Goal: Task Accomplishment & Management: Complete application form

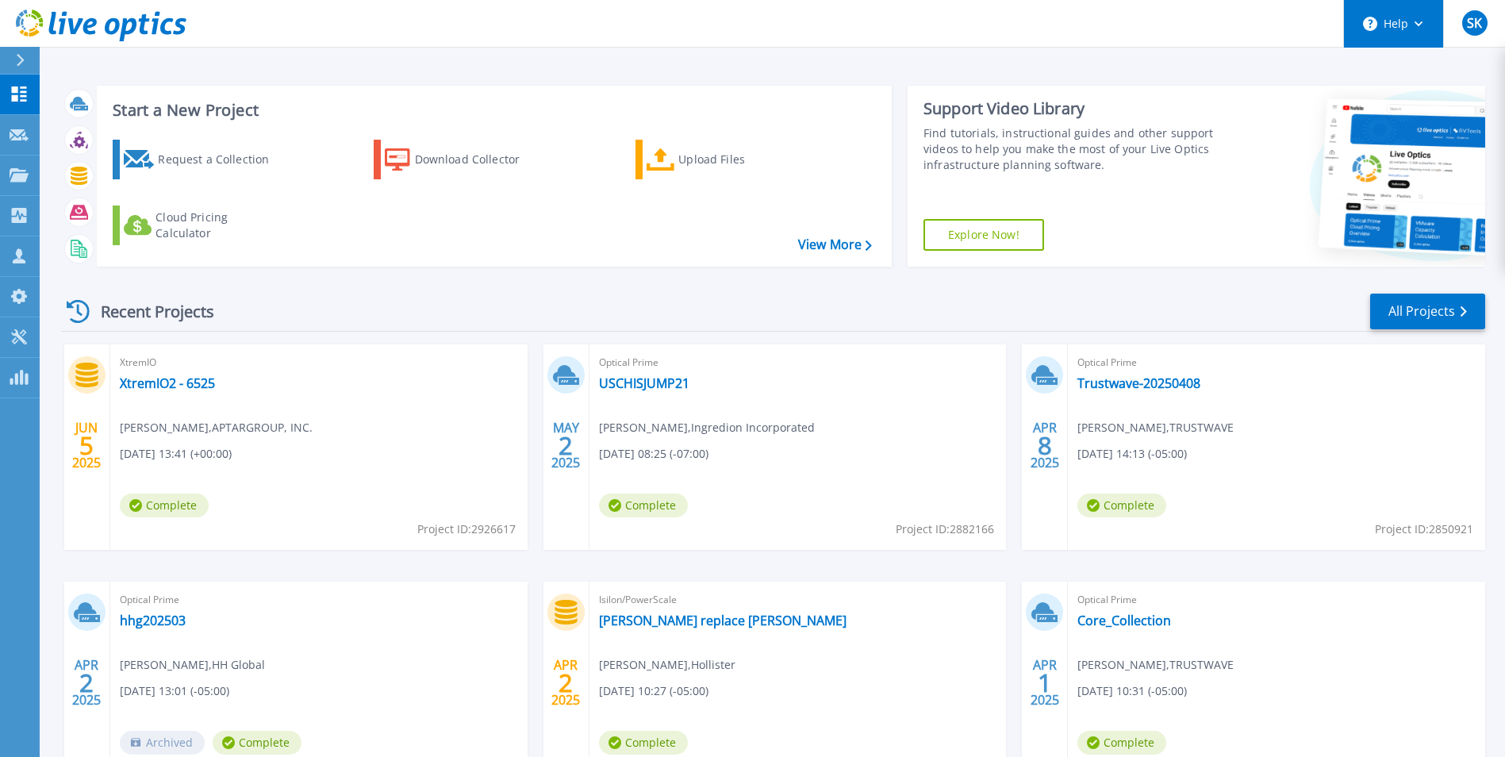
click at [1402, 25] on button "Help" at bounding box center [1393, 24] width 99 height 48
click at [1375, 20] on circle at bounding box center [1370, 24] width 14 height 14
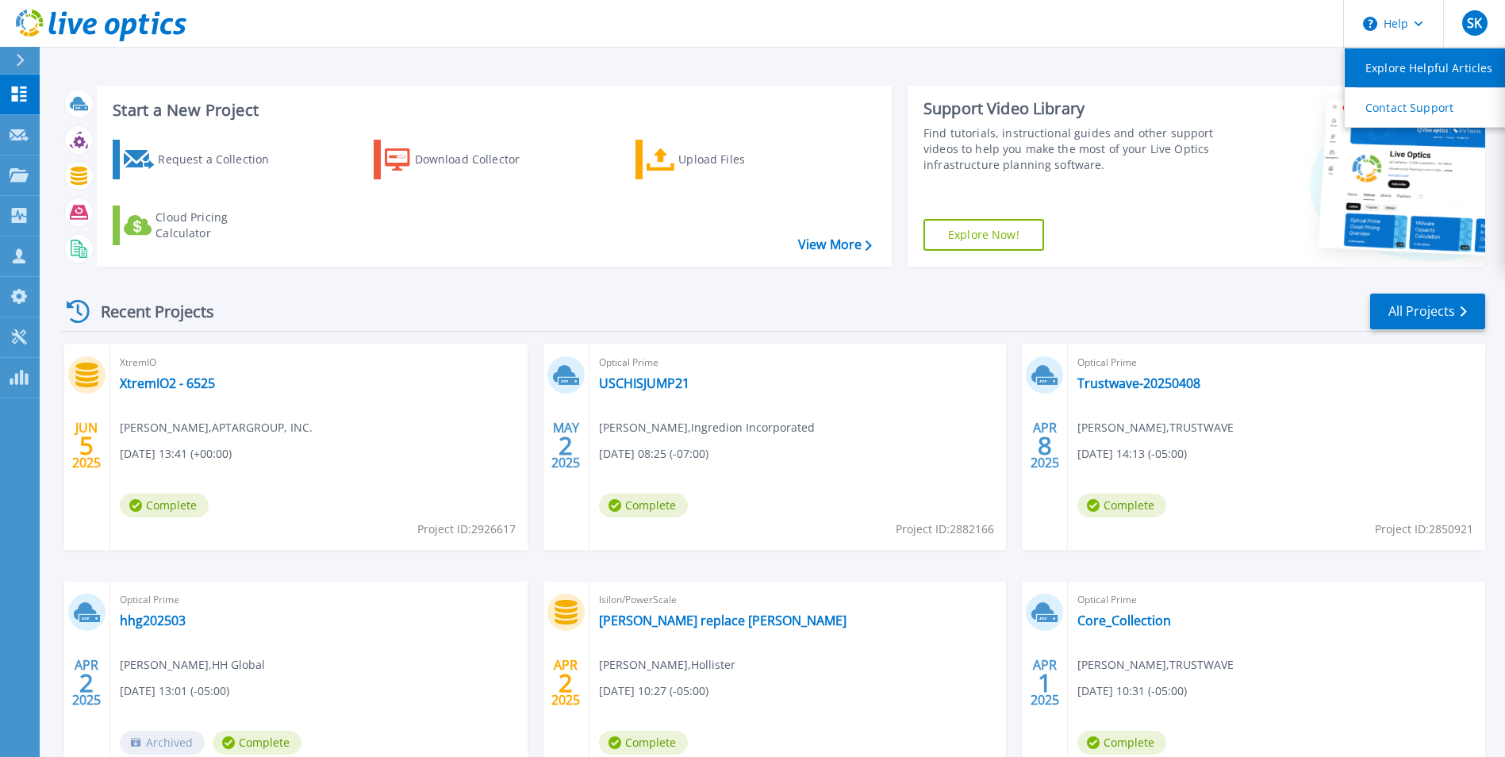
click at [1378, 56] on link "Explore Helpful Articles" at bounding box center [1433, 67] width 177 height 39
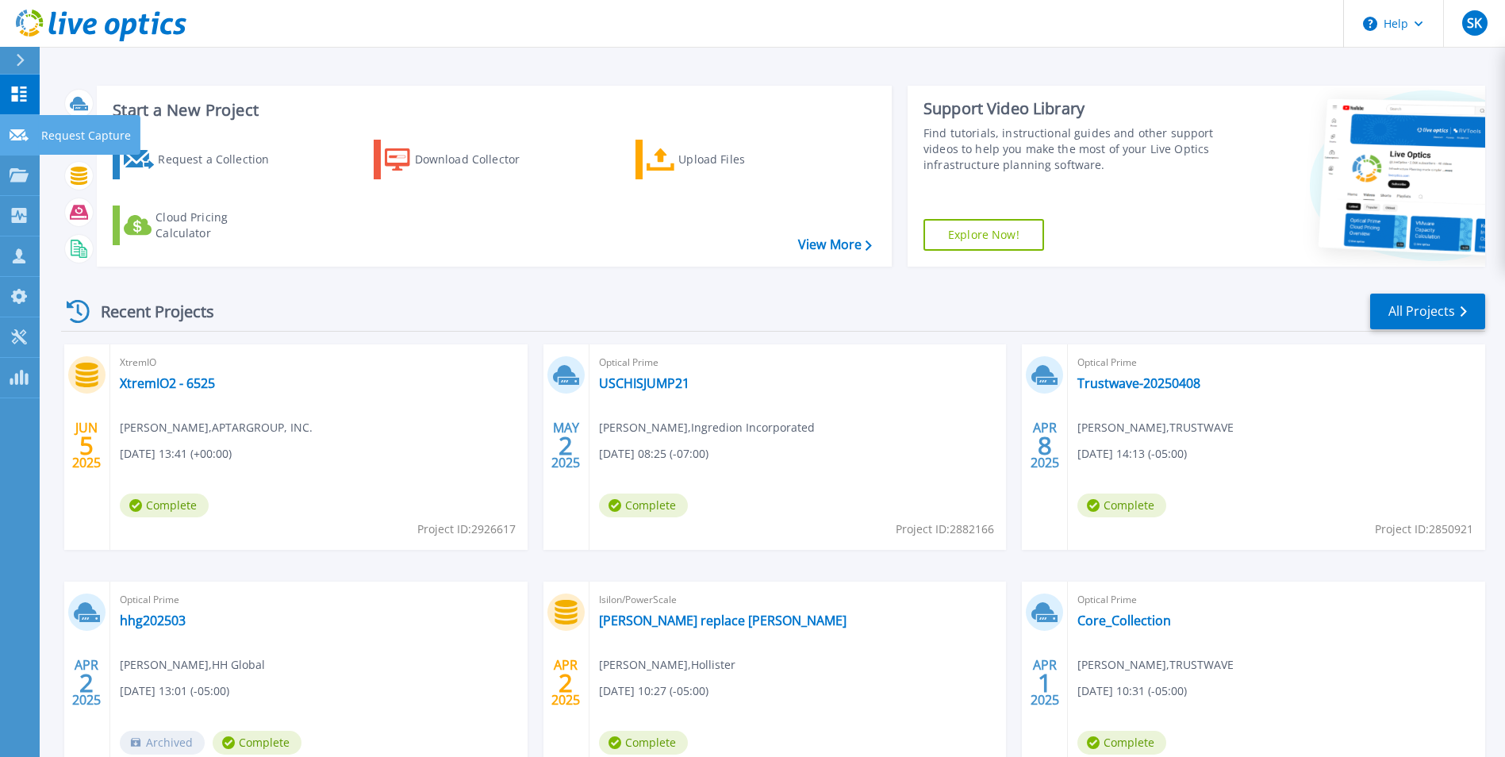
click at [17, 126] on link "Request Capture Request Capture" at bounding box center [20, 135] width 40 height 40
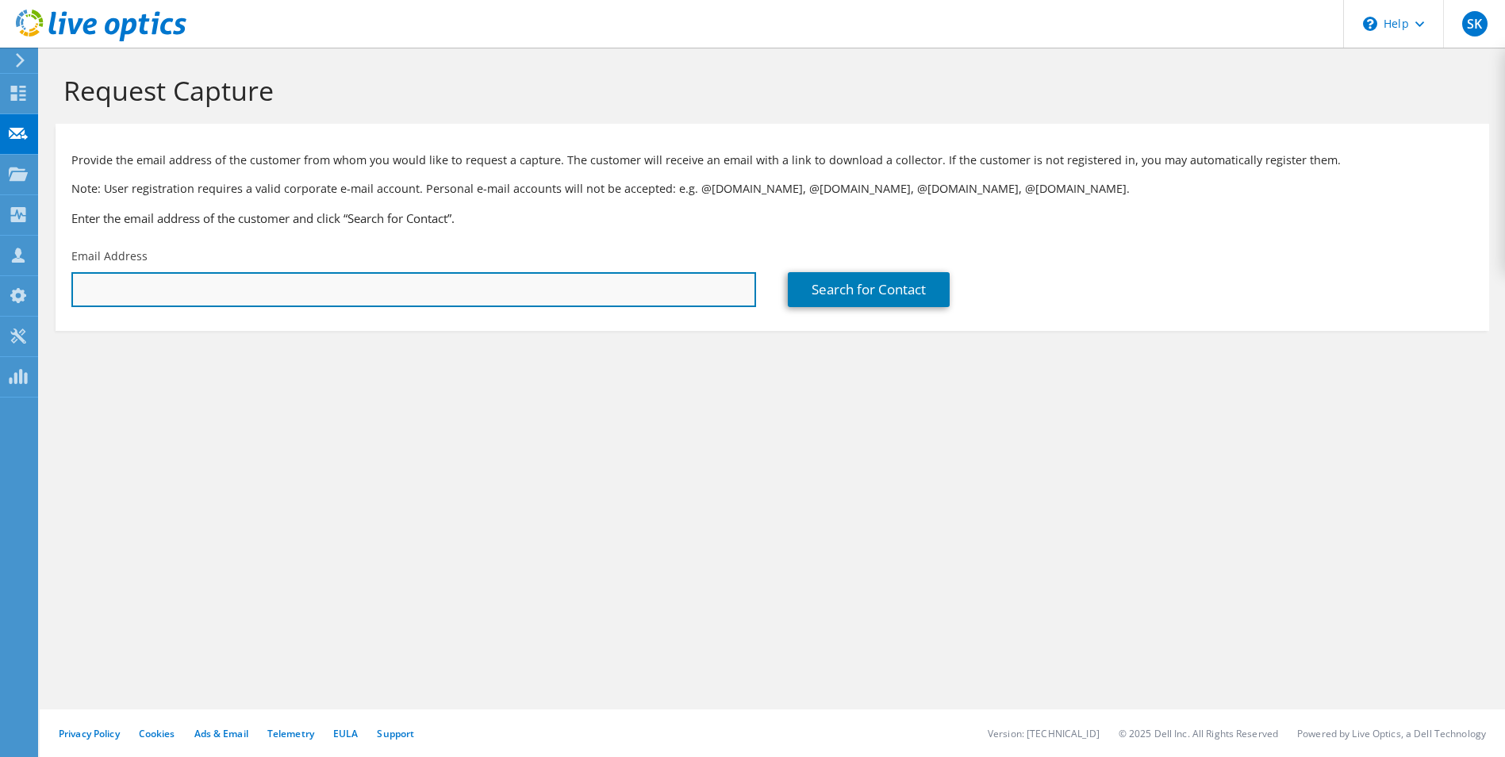
click at [517, 298] on input "text" at bounding box center [413, 289] width 685 height 35
type input "[PERSON_NAME][EMAIL_ADDRESS][DOMAIN_NAME]"
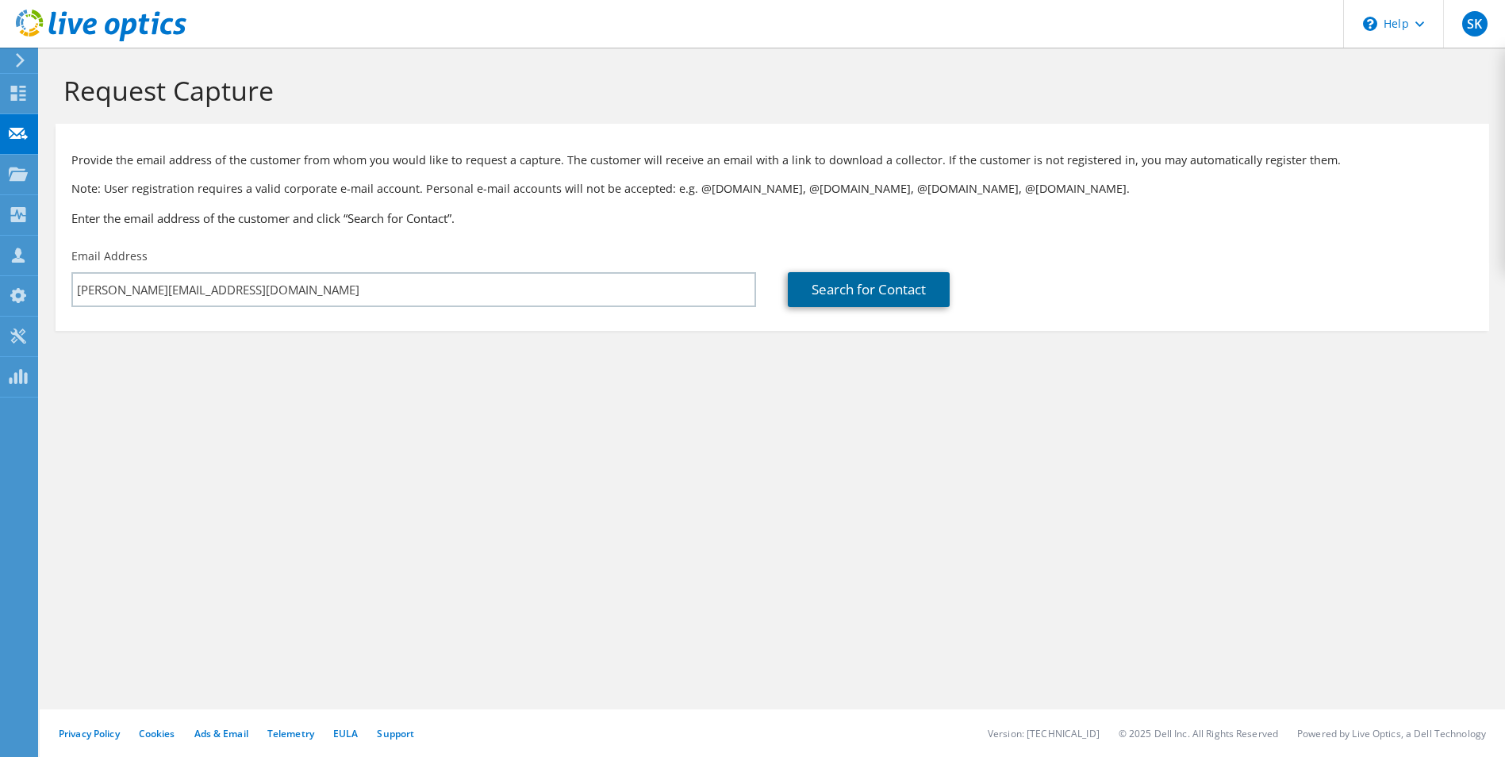
click at [878, 296] on link "Search for Contact" at bounding box center [869, 289] width 162 height 35
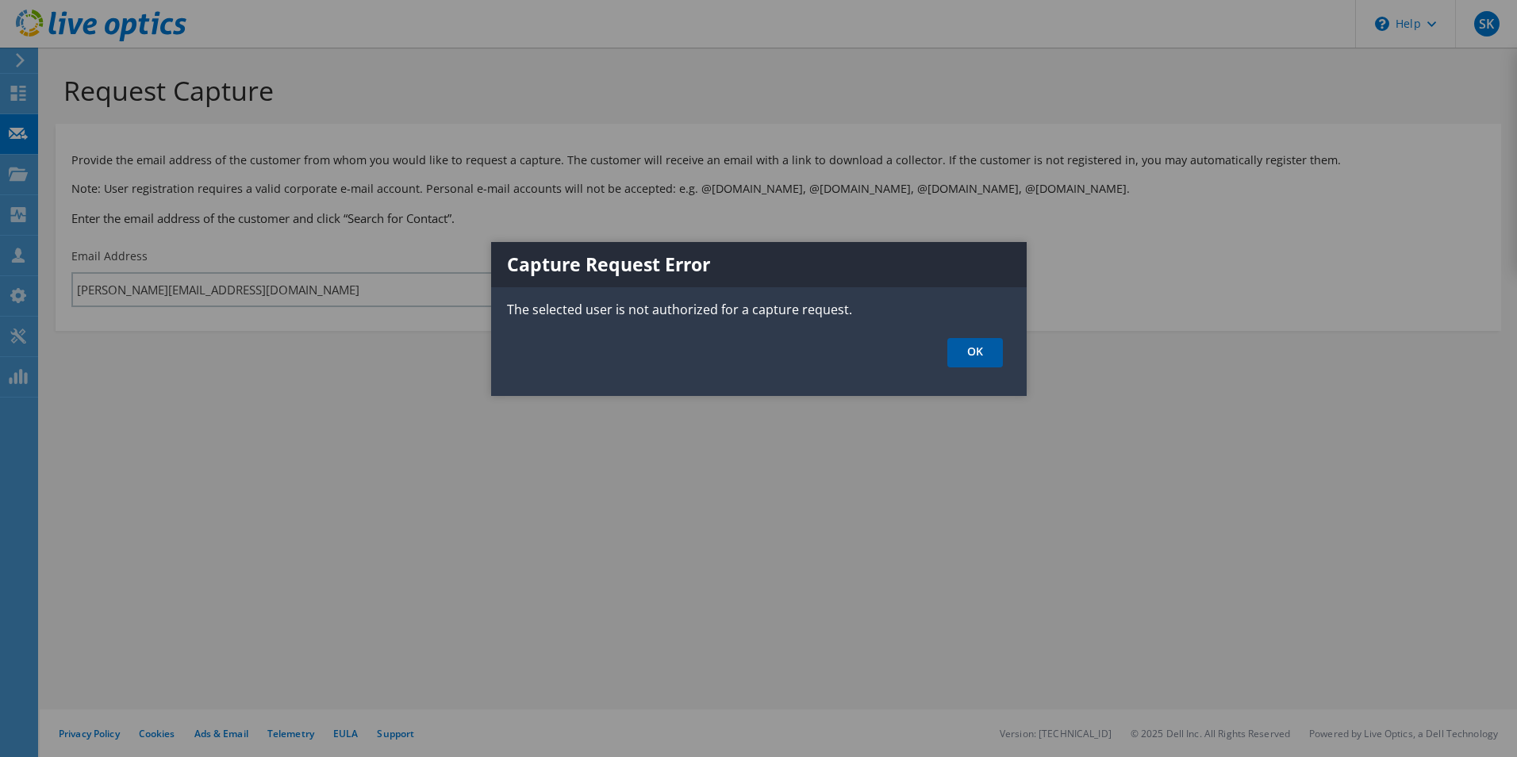
click at [978, 349] on link "OK" at bounding box center [975, 352] width 56 height 29
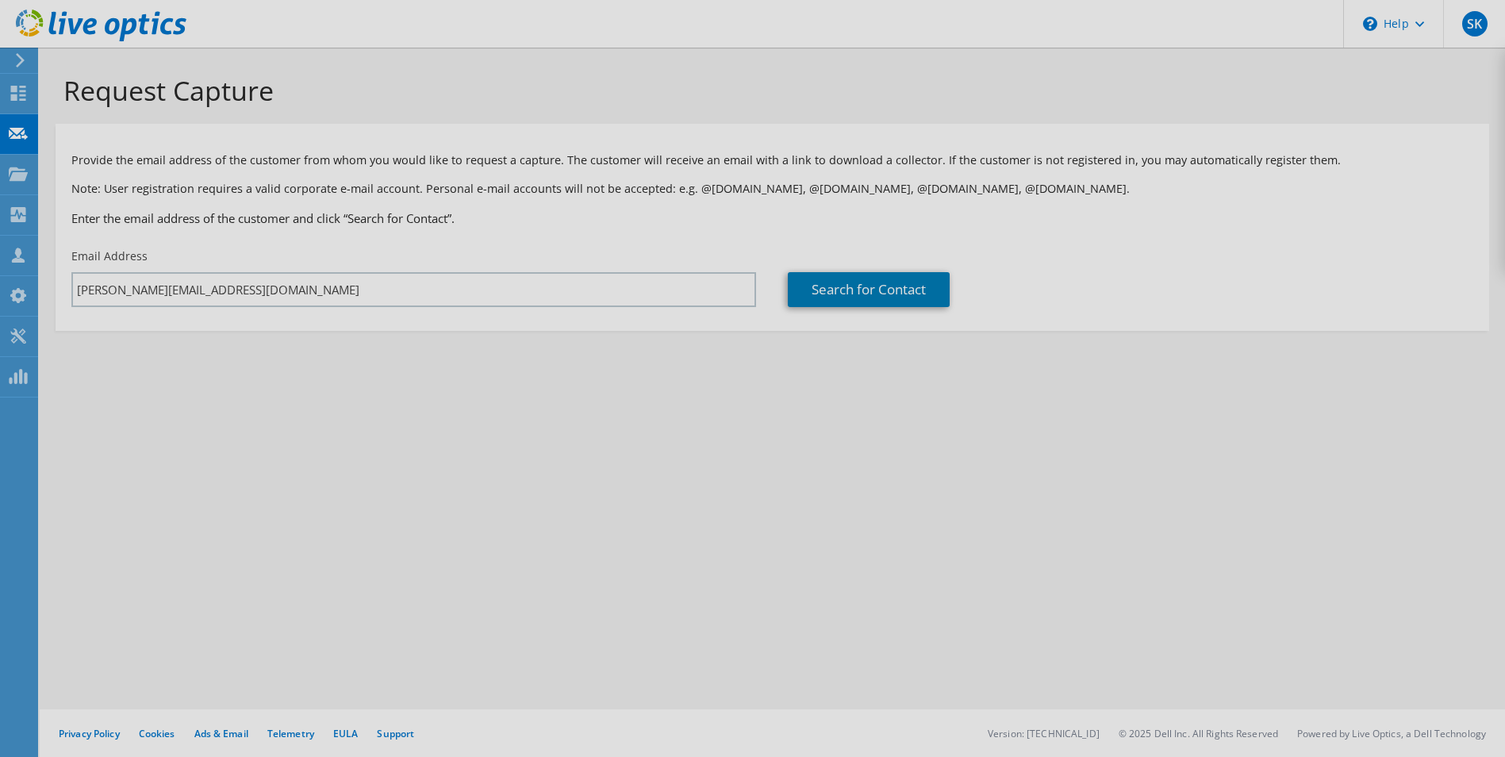
click at [250, 294] on div "Request Capture Provide the email address of the customer from whom you would l…" at bounding box center [773, 402] width 1466 height 709
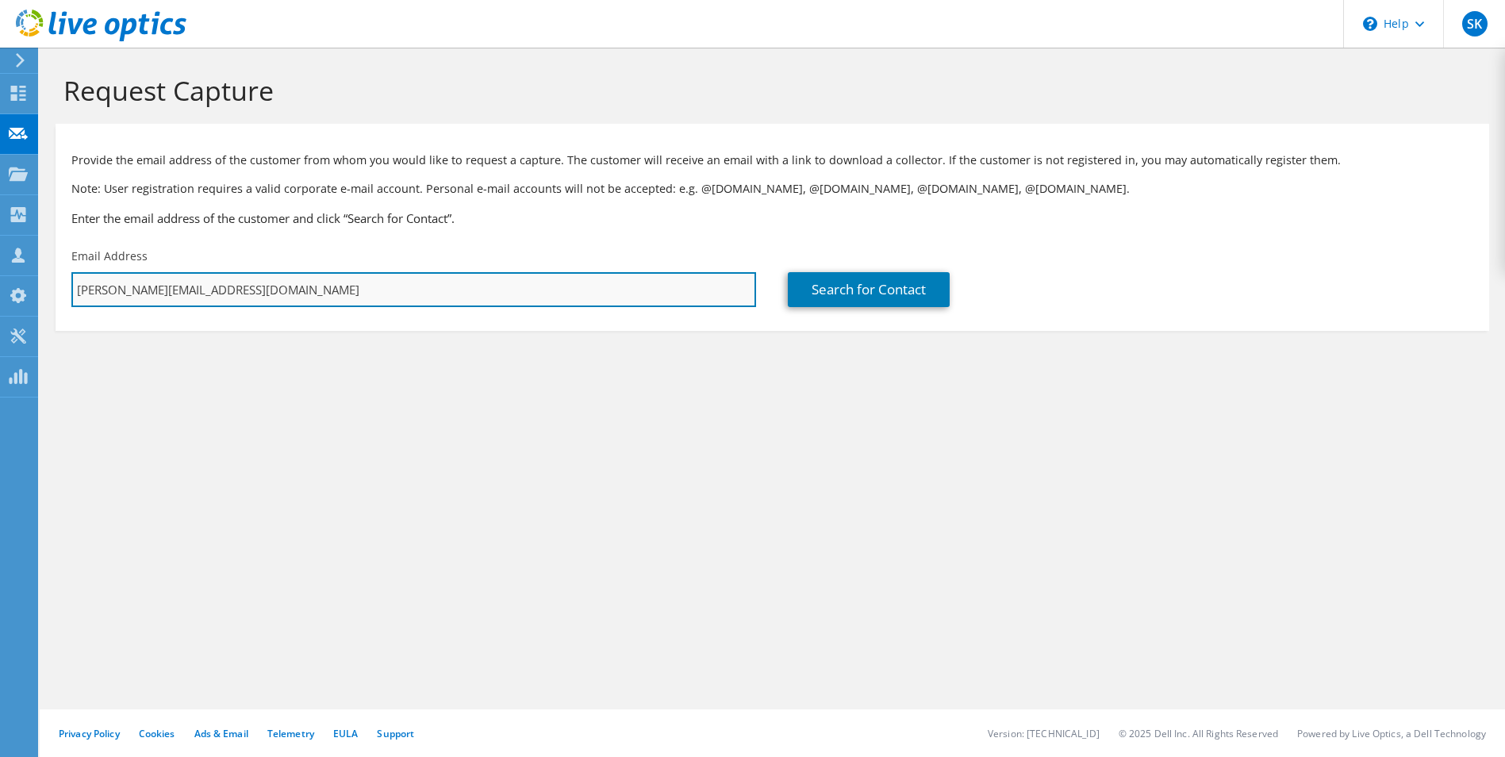
click at [256, 284] on input "steve_kluczynski@shi.com" at bounding box center [413, 289] width 685 height 35
drag, startPoint x: 256, startPoint y: 284, endPoint x: -3, endPoint y: 285, distance: 258.7
click at [0, 285] on html "SK Partner Team Member Steve Kluczynski Steve_Kluczynski@SHI.com shi.com My Pro…" at bounding box center [752, 378] width 1505 height 757
click at [163, 292] on input "text" at bounding box center [413, 289] width 685 height 35
type input "richard.lode@optimas.com"
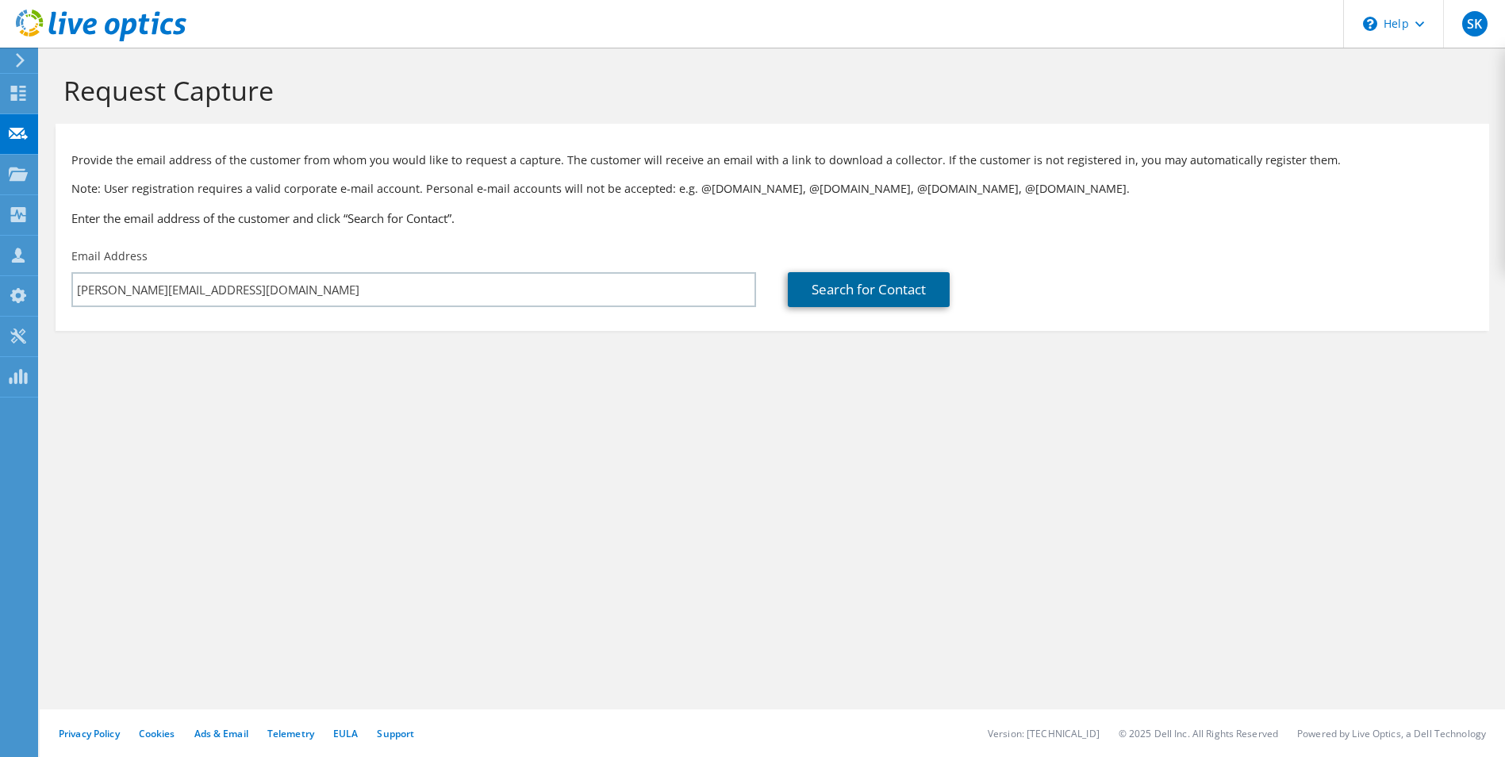
click at [883, 297] on link "Search for Contact" at bounding box center [869, 289] width 162 height 35
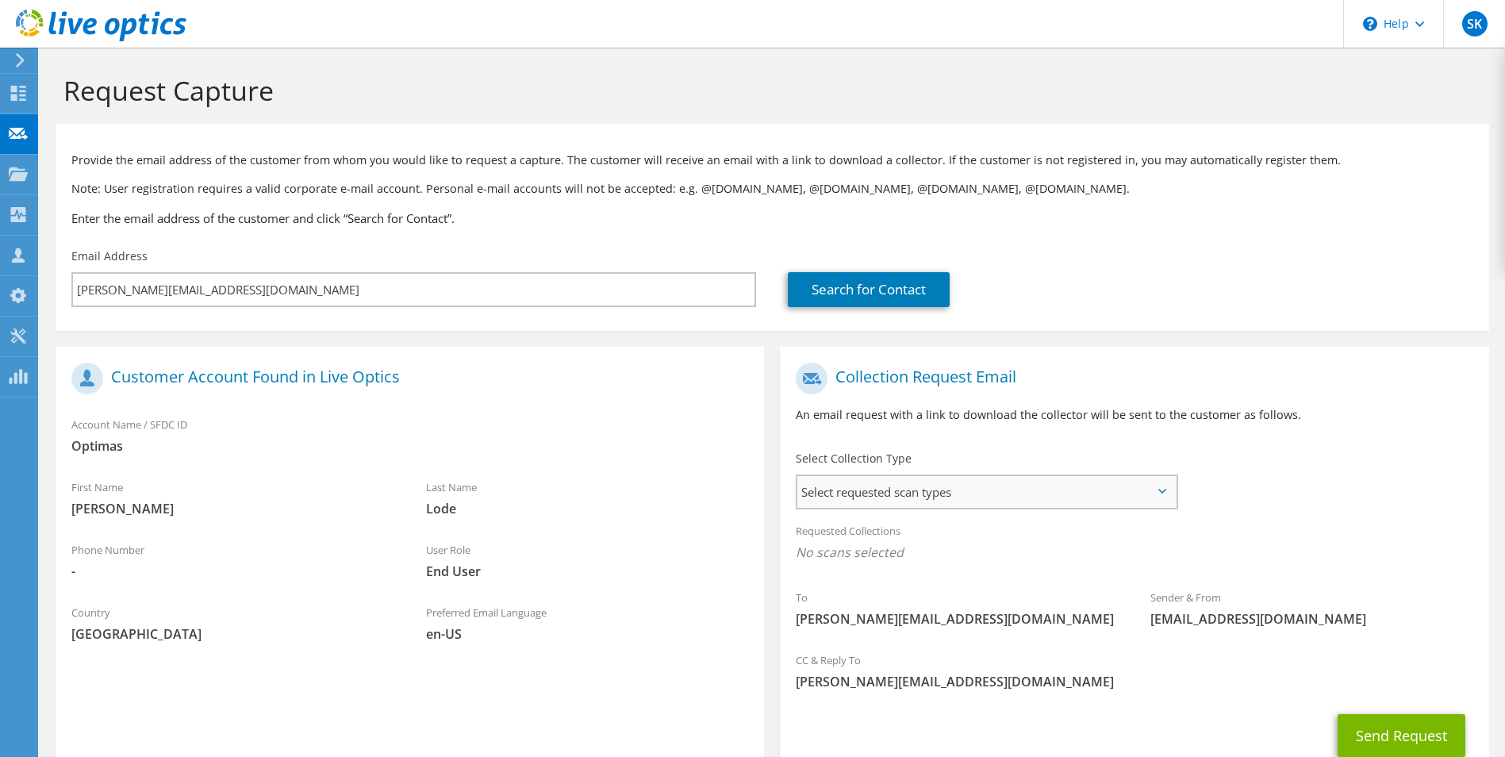
click at [939, 494] on span "Select requested scan types" at bounding box center [986, 492] width 378 height 32
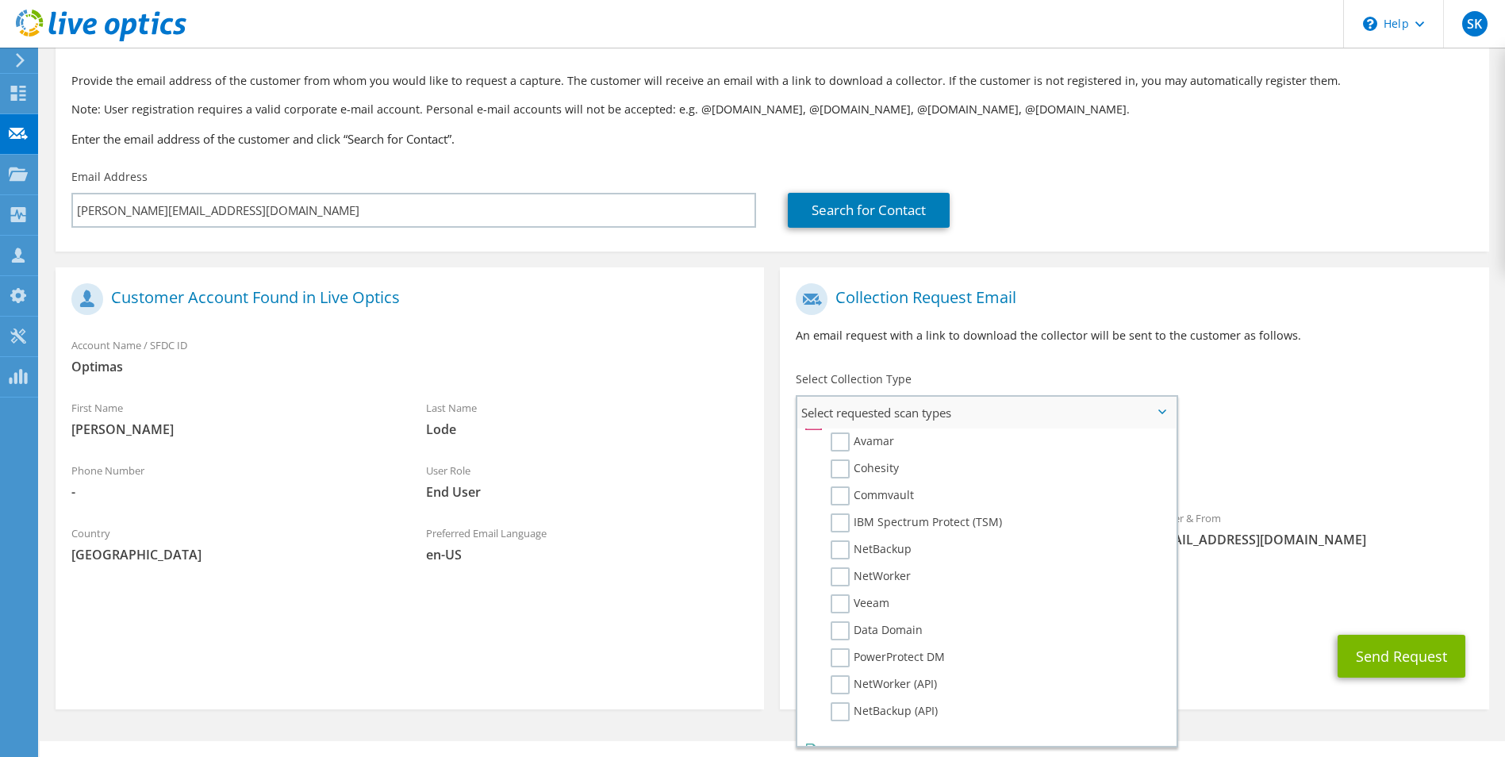
scroll to position [694, 0]
click at [776, 658] on div "Collection Request Email An email request with a link to download the collector…" at bounding box center [1134, 492] width 724 height 450
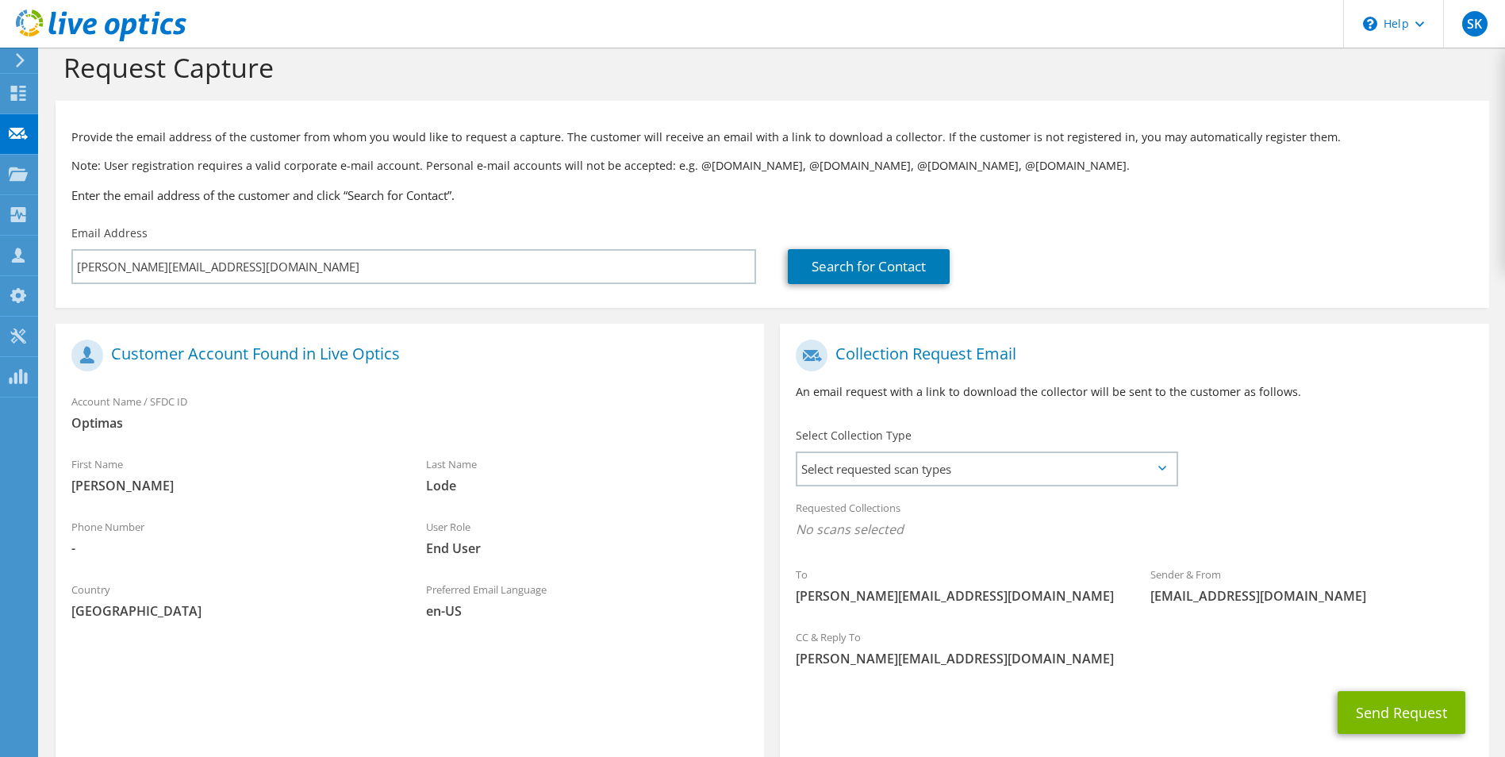
scroll to position [0, 0]
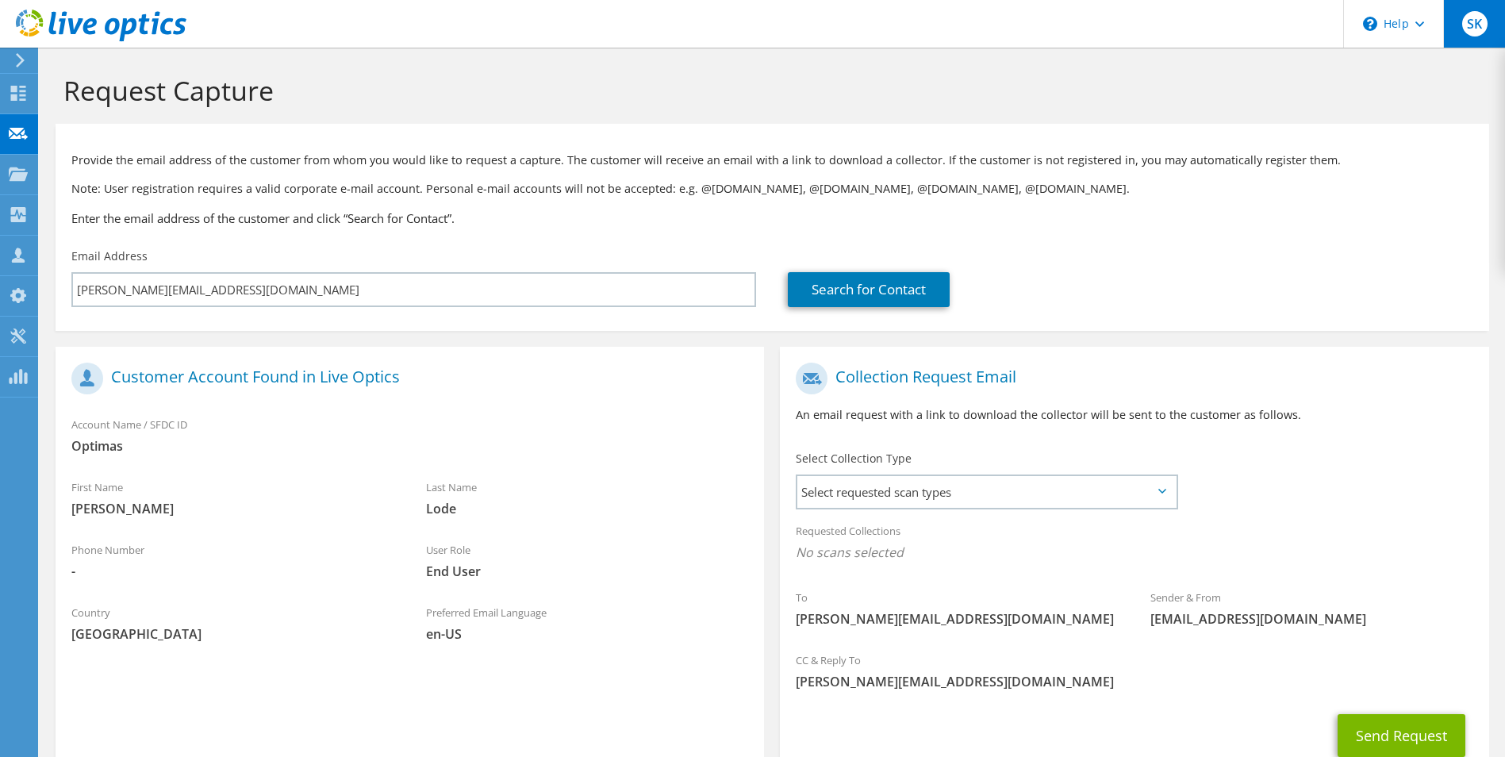
click at [1462, 17] on div "SK" at bounding box center [1474, 24] width 62 height 48
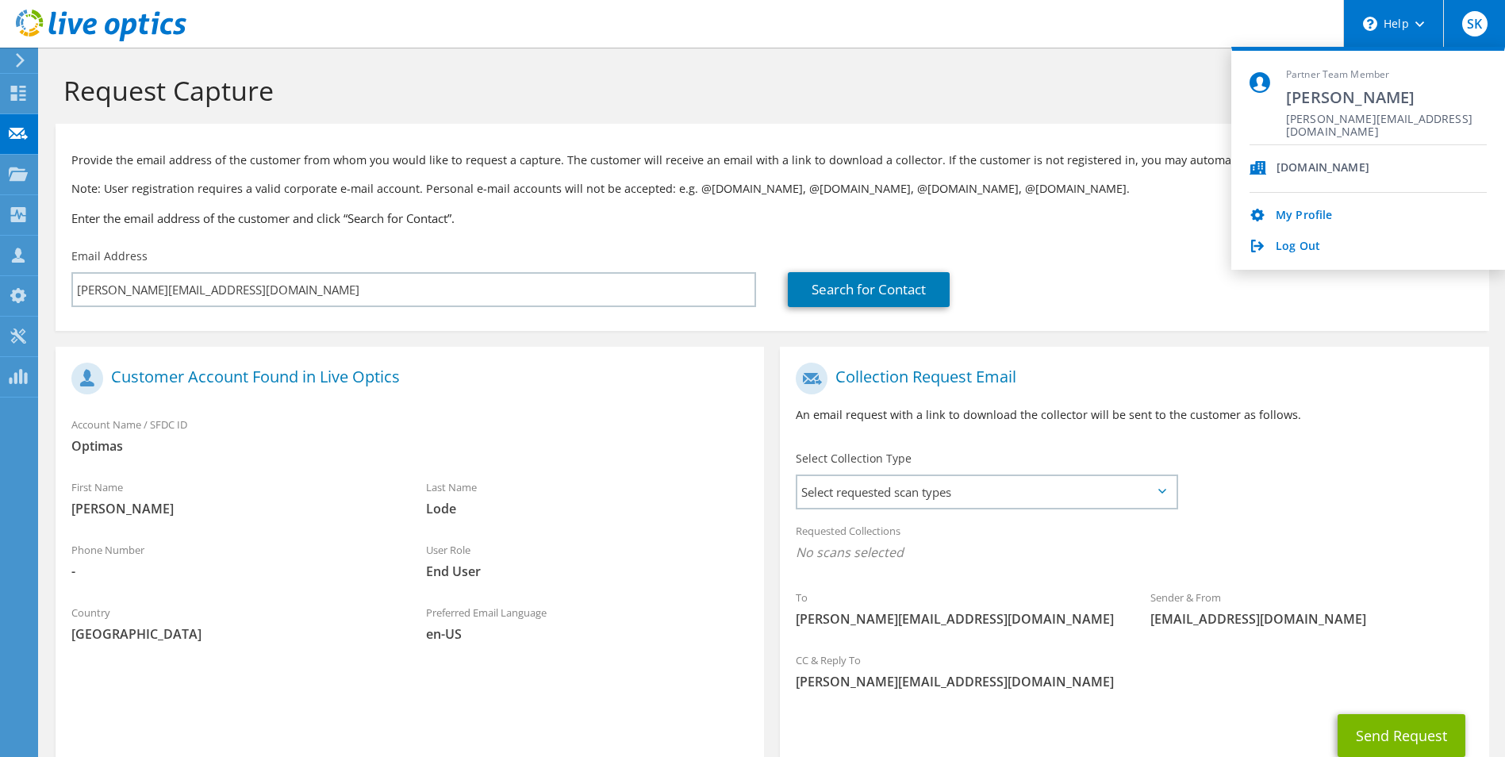
click at [1436, 18] on div "\n Help" at bounding box center [1393, 24] width 100 height 48
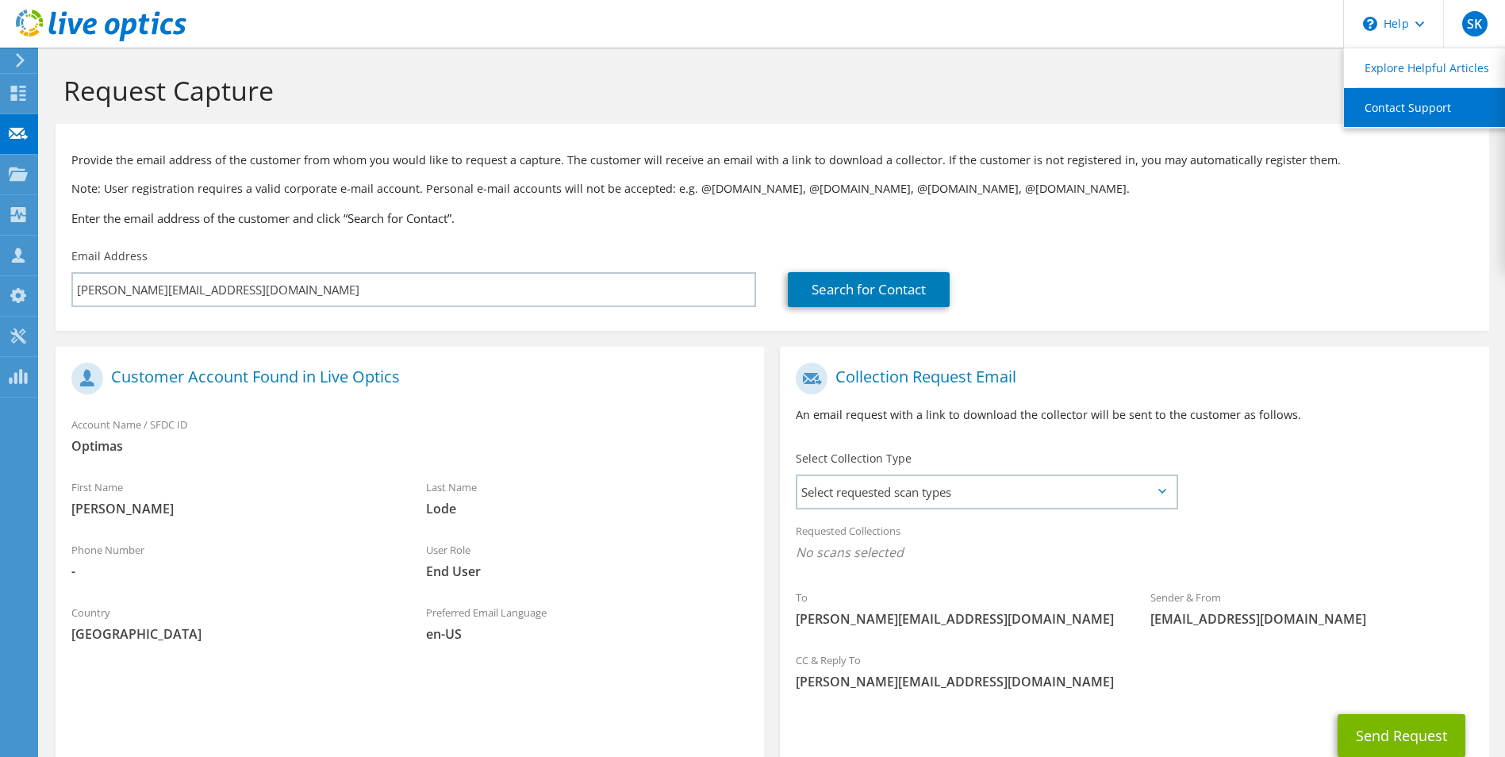
click at [1402, 108] on link "Contact Support" at bounding box center [1432, 107] width 177 height 39
